Goal: Task Accomplishment & Management: Complete application form

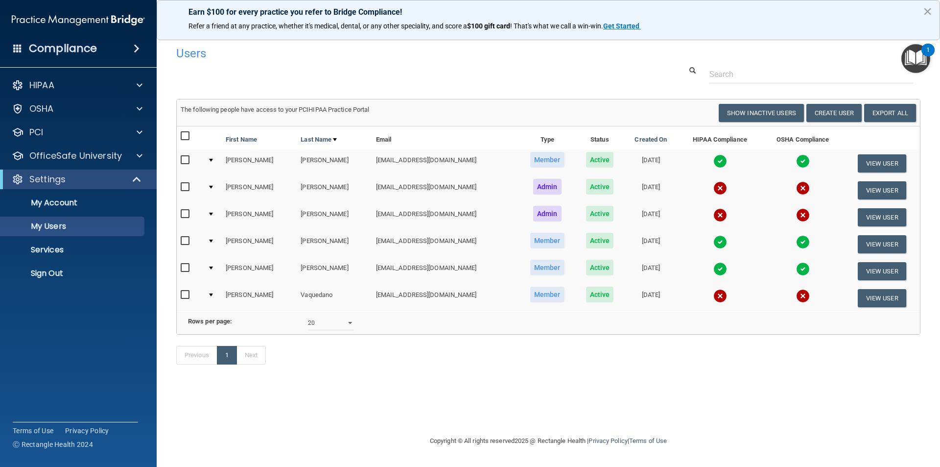
select select "20"
click at [46, 225] on p "My Users" at bounding box center [73, 226] width 134 height 10
click at [825, 116] on button "Create User" at bounding box center [833, 113] width 55 height 18
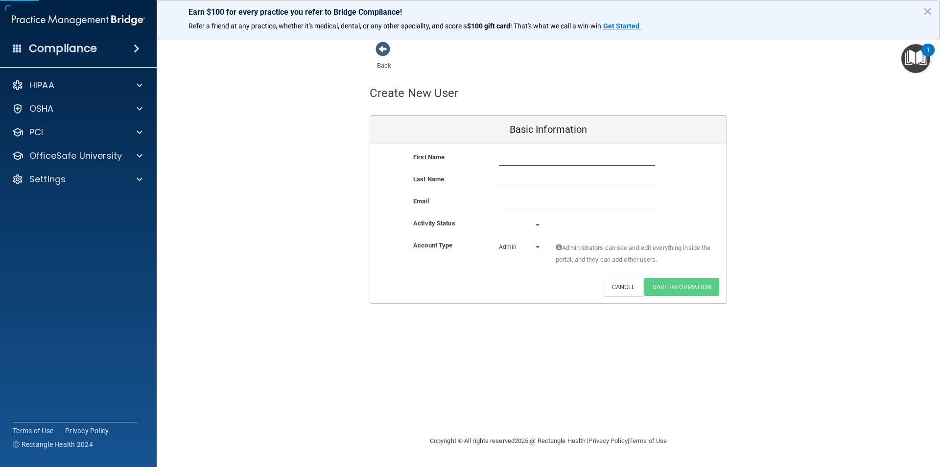
click at [511, 155] on input "text" at bounding box center [577, 158] width 156 height 15
drag, startPoint x: 519, startPoint y: 158, endPoint x: 713, endPoint y: 173, distance: 194.9
click at [689, 173] on div "First Name [PERSON_NAME] [PERSON_NAME]" at bounding box center [548, 162] width 356 height 22
drag, startPoint x: 520, startPoint y: 158, endPoint x: 591, endPoint y: 232, distance: 103.2
click at [520, 158] on input "[PERSON_NAME]" at bounding box center [577, 158] width 156 height 15
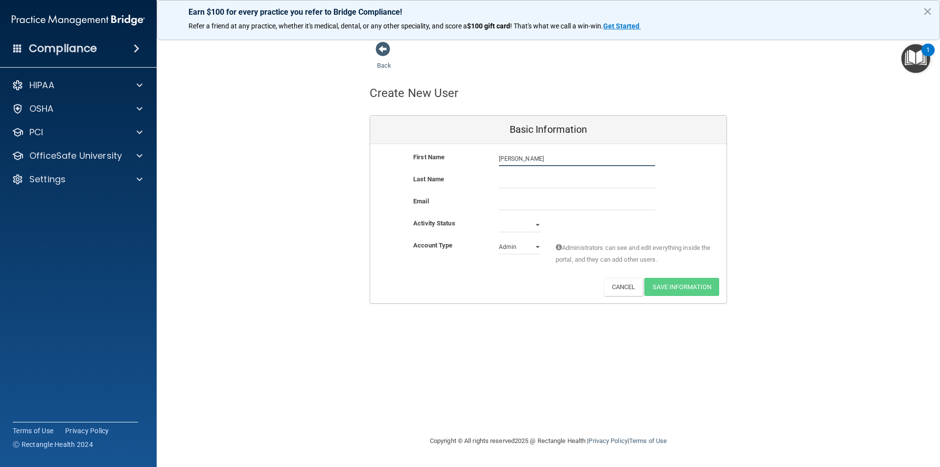
drag, startPoint x: 512, startPoint y: 160, endPoint x: 577, endPoint y: 154, distance: 64.9
click at [577, 155] on input "[PERSON_NAME]" at bounding box center [577, 158] width 156 height 15
type input "[PERSON_NAME]"
click at [523, 179] on input "text" at bounding box center [577, 180] width 156 height 15
type input "[PERSON_NAME]"
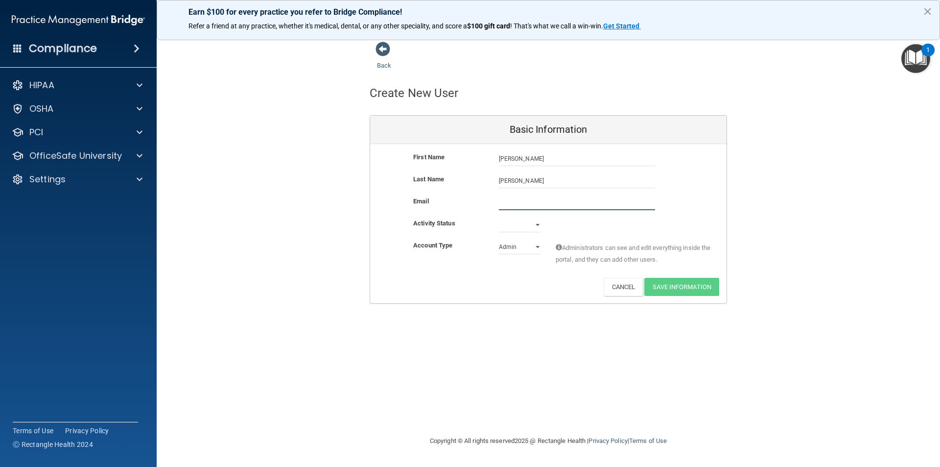
click at [510, 208] on input "email" at bounding box center [577, 202] width 156 height 15
paste input "[EMAIL_ADDRESS][DOMAIN_NAME]"
type input "[EMAIL_ADDRESS][DOMAIN_NAME]"
click at [507, 226] on select "Active Inactive" at bounding box center [520, 224] width 42 height 15
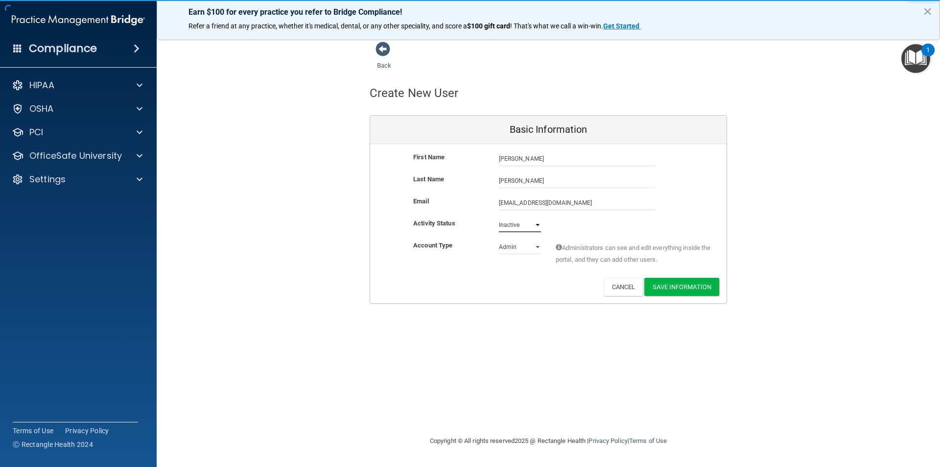
click at [499, 217] on select "Active Inactive" at bounding box center [520, 224] width 42 height 15
click at [506, 256] on div "Account Type Practice Admin Admin Member Financial Institution Business Associa…" at bounding box center [548, 254] width 356 height 31
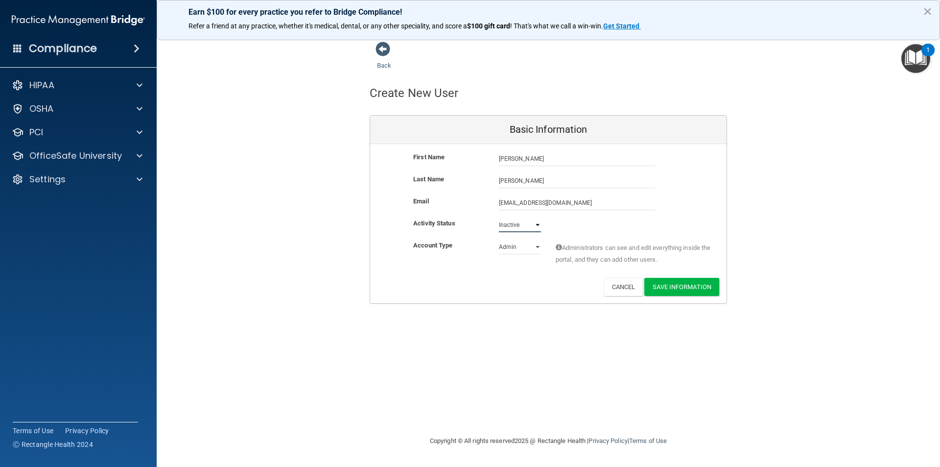
drag, startPoint x: 511, startPoint y: 224, endPoint x: 516, endPoint y: 261, distance: 37.0
click at [511, 224] on select "Active Inactive" at bounding box center [520, 224] width 42 height 15
select select "active"
click at [499, 217] on select "Active Inactive" at bounding box center [520, 224] width 42 height 15
click at [487, 272] on div "Account Type Practice Admin Admin Member Financial Institution Business Associa…" at bounding box center [548, 258] width 356 height 38
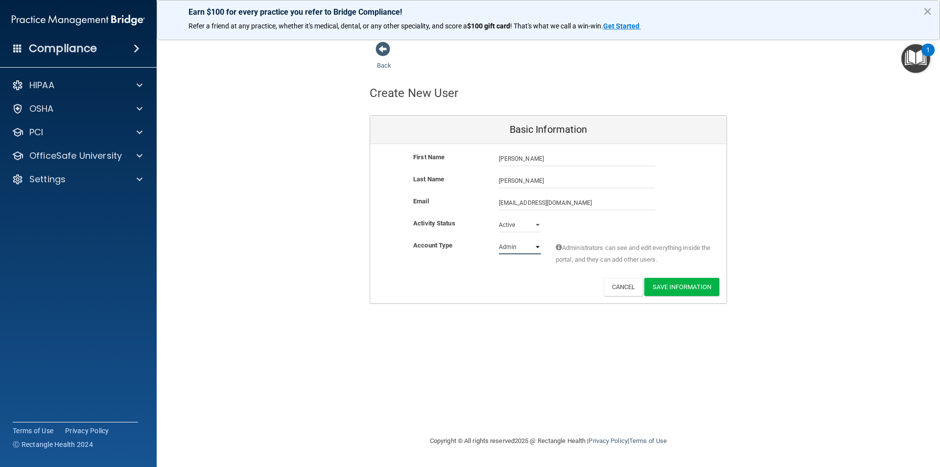
click at [527, 248] on select "Admin Member" at bounding box center [520, 246] width 42 height 15
select select "practice_member"
click at [499, 239] on select "Admin Member" at bounding box center [520, 246] width 42 height 15
click at [684, 289] on button "Save Information" at bounding box center [681, 287] width 75 height 18
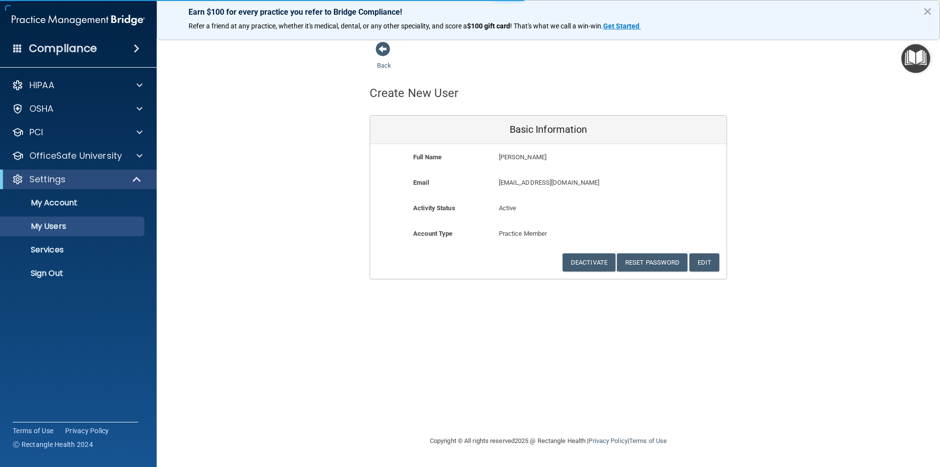
select select "20"
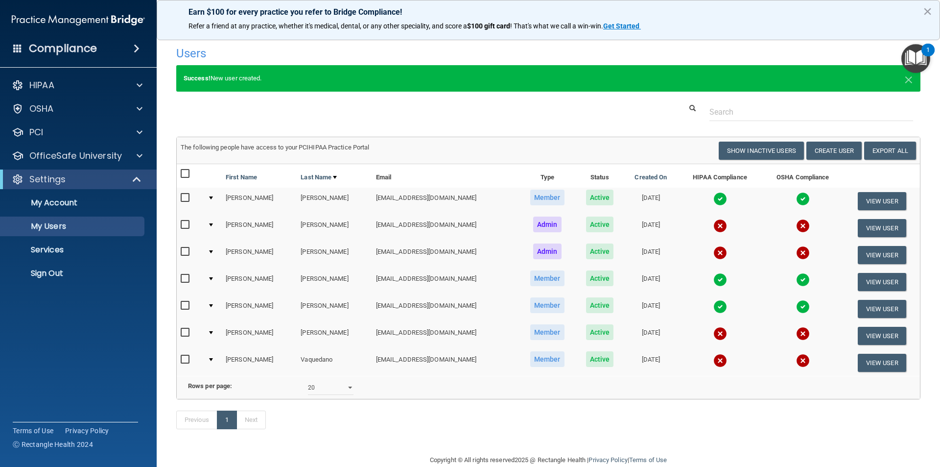
click at [185, 331] on input "checkbox" at bounding box center [186, 333] width 11 height 8
checkbox input "true"
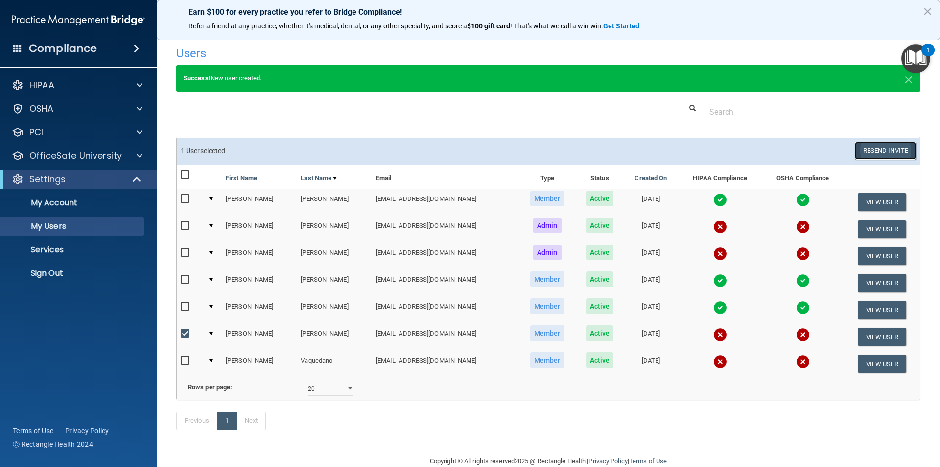
click at [880, 150] on button "Resend Invite" at bounding box center [885, 151] width 61 height 18
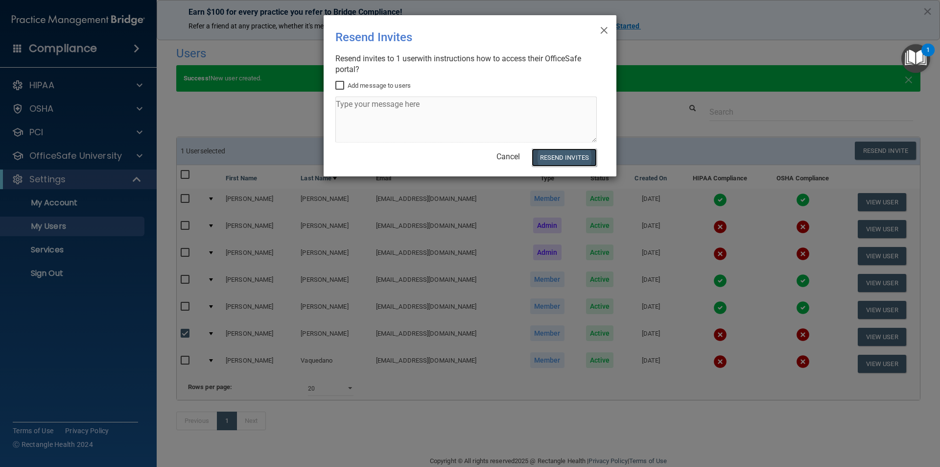
click at [554, 159] on button "Resend Invites" at bounding box center [564, 157] width 65 height 18
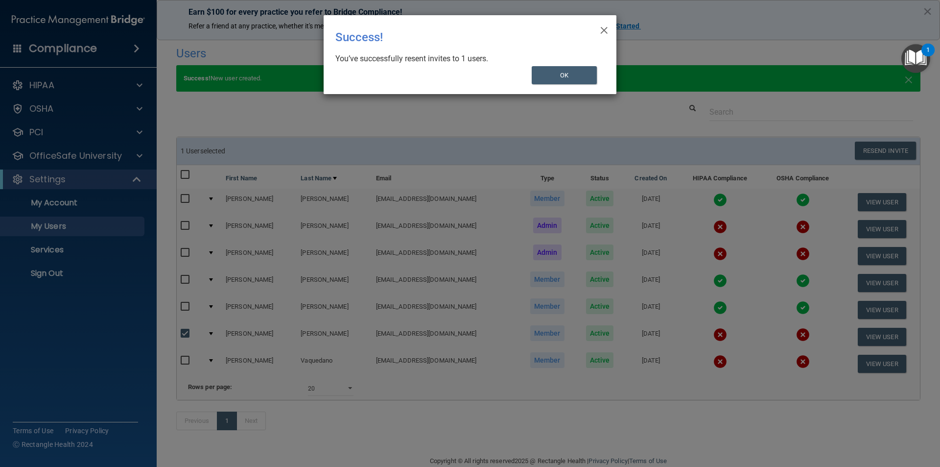
click at [596, 27] on div "× Close Success! You’ve successfully resent invites to 1 users. OK" at bounding box center [470, 54] width 293 height 79
click at [601, 27] on span "×" at bounding box center [604, 29] width 9 height 20
